Goal: Task Accomplishment & Management: Manage account settings

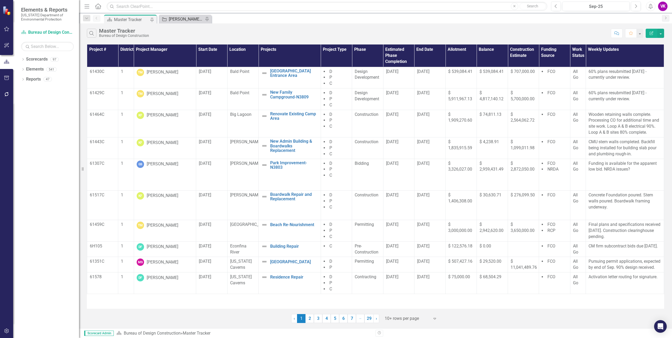
click at [181, 20] on div "[PERSON_NAME]'s Tracker" at bounding box center [186, 19] width 35 height 7
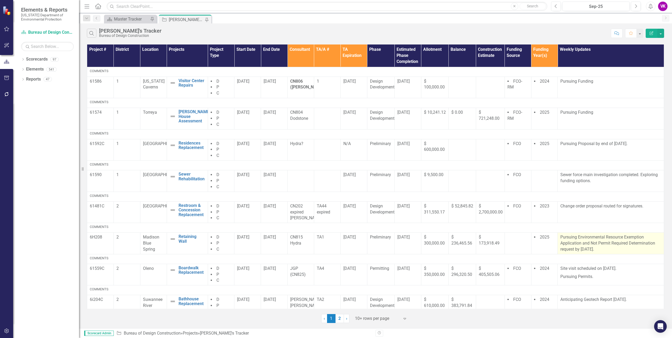
click at [560, 243] on p "Pursuing Environmental Resource Exemption Application and Not Permit Required D…" at bounding box center [610, 243] width 101 height 18
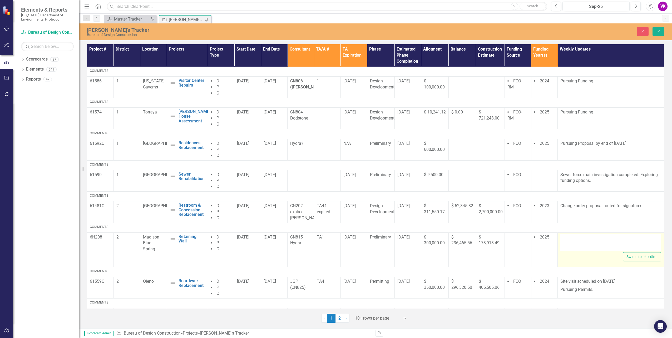
type textarea "<p>Pursuing Environmental Resource Exemption Application and Not Permit Require…"
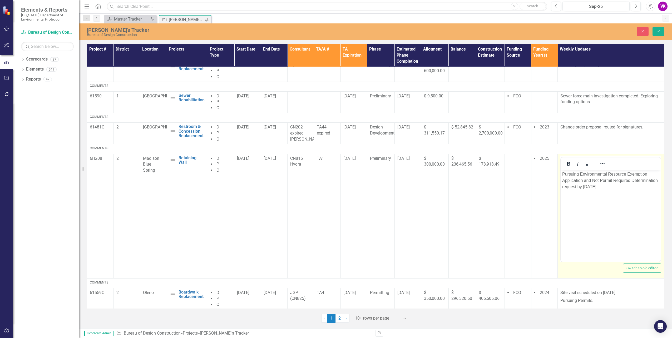
scroll to position [105, 0]
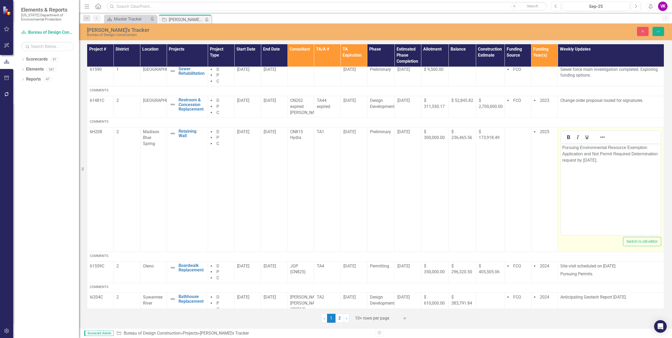
click at [562, 147] on p "Pursuing Environmental Resource Exemption Application and Not Permit Required D…" at bounding box center [610, 153] width 97 height 19
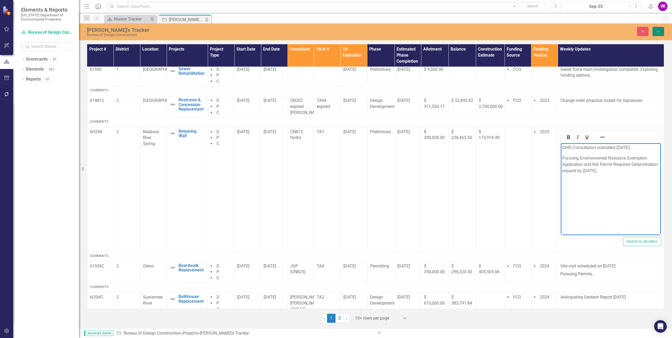
click at [660, 33] on icon "Save" at bounding box center [658, 31] width 5 height 4
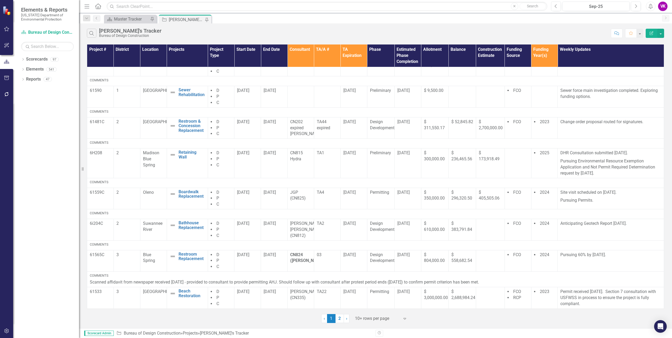
scroll to position [0, 0]
